Goal: Task Accomplishment & Management: Use online tool/utility

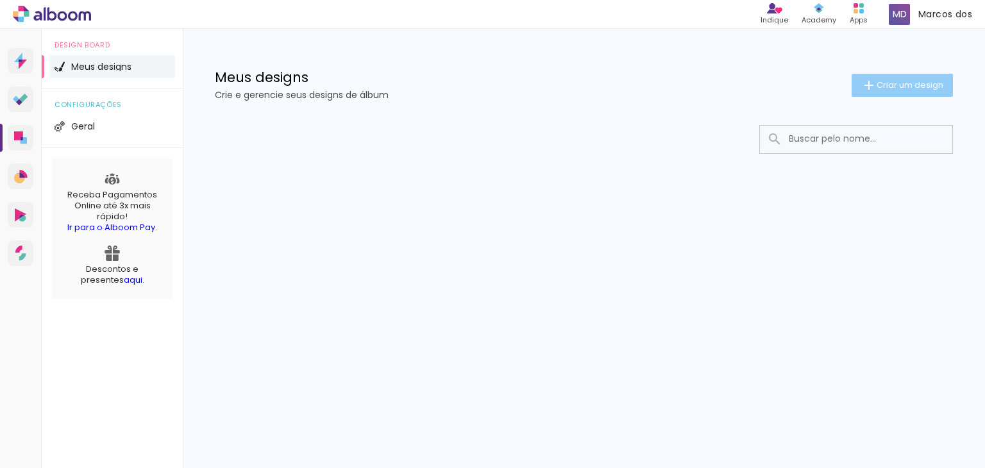
click at [921, 88] on span "Criar um design" at bounding box center [910, 85] width 67 height 8
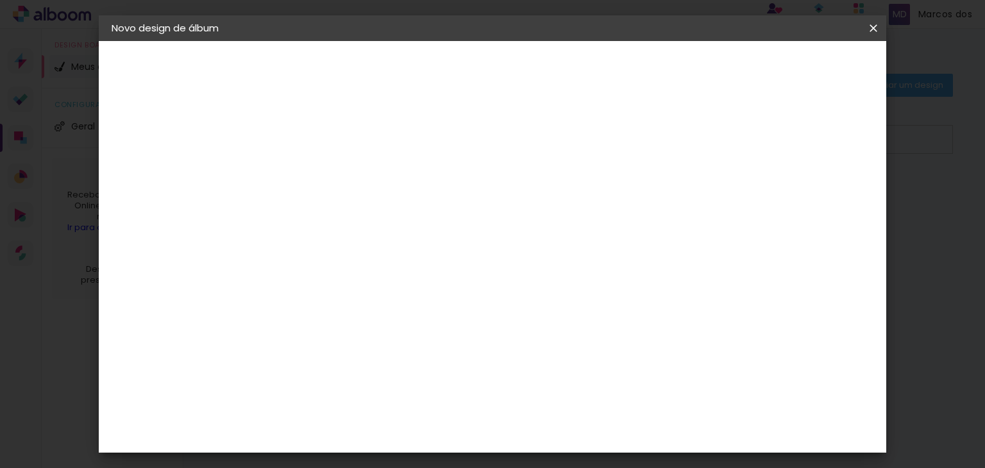
click at [321, 169] on input at bounding box center [321, 172] width 0 height 20
click at [873, 28] on iron-icon at bounding box center [873, 28] width 15 height 13
